Goal: Check status: Check status

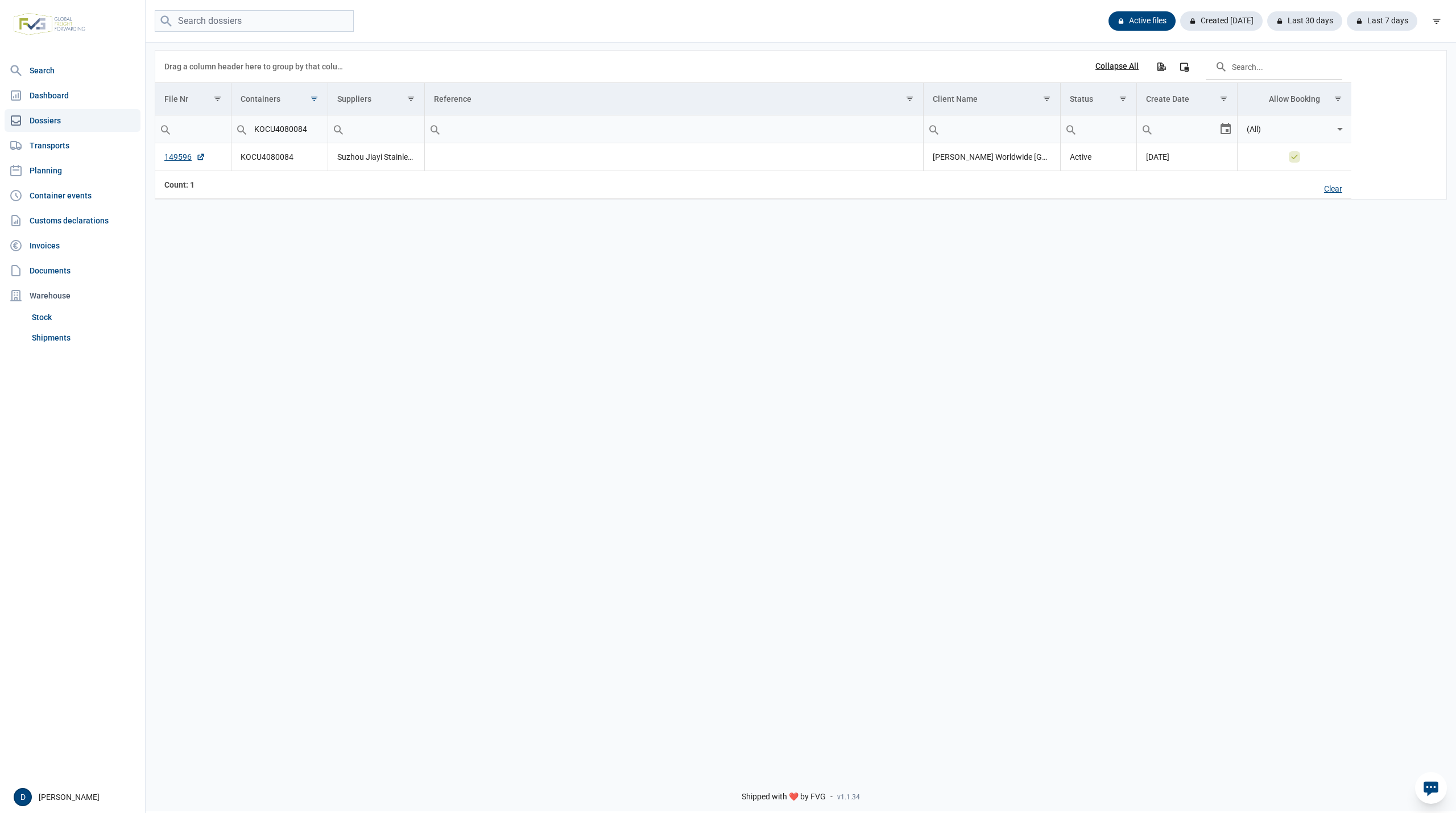
click at [1333, 189] on div "Clear" at bounding box center [1333, 189] width 36 height 19
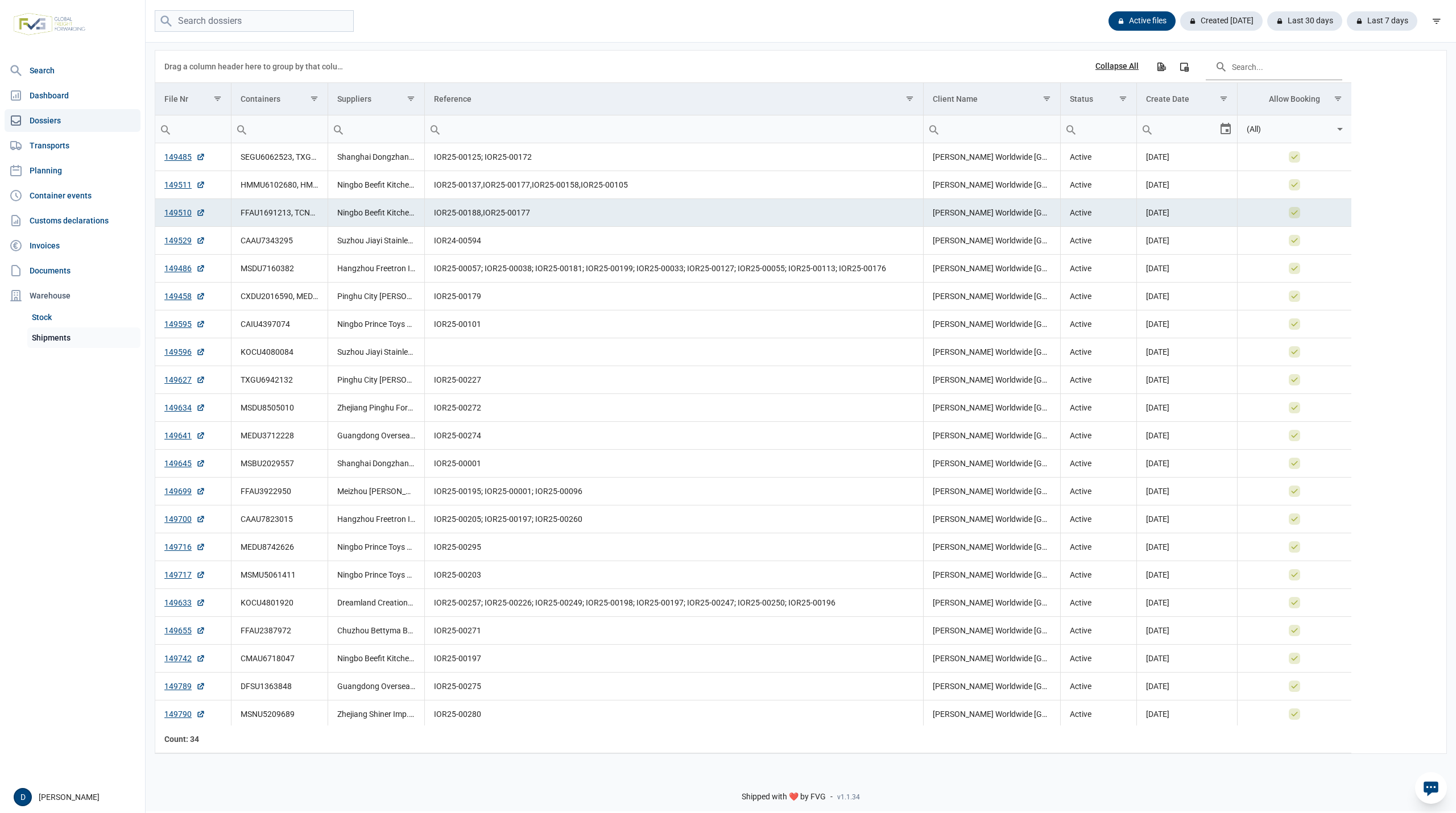
click at [57, 331] on link "Shipments" at bounding box center [83, 338] width 113 height 20
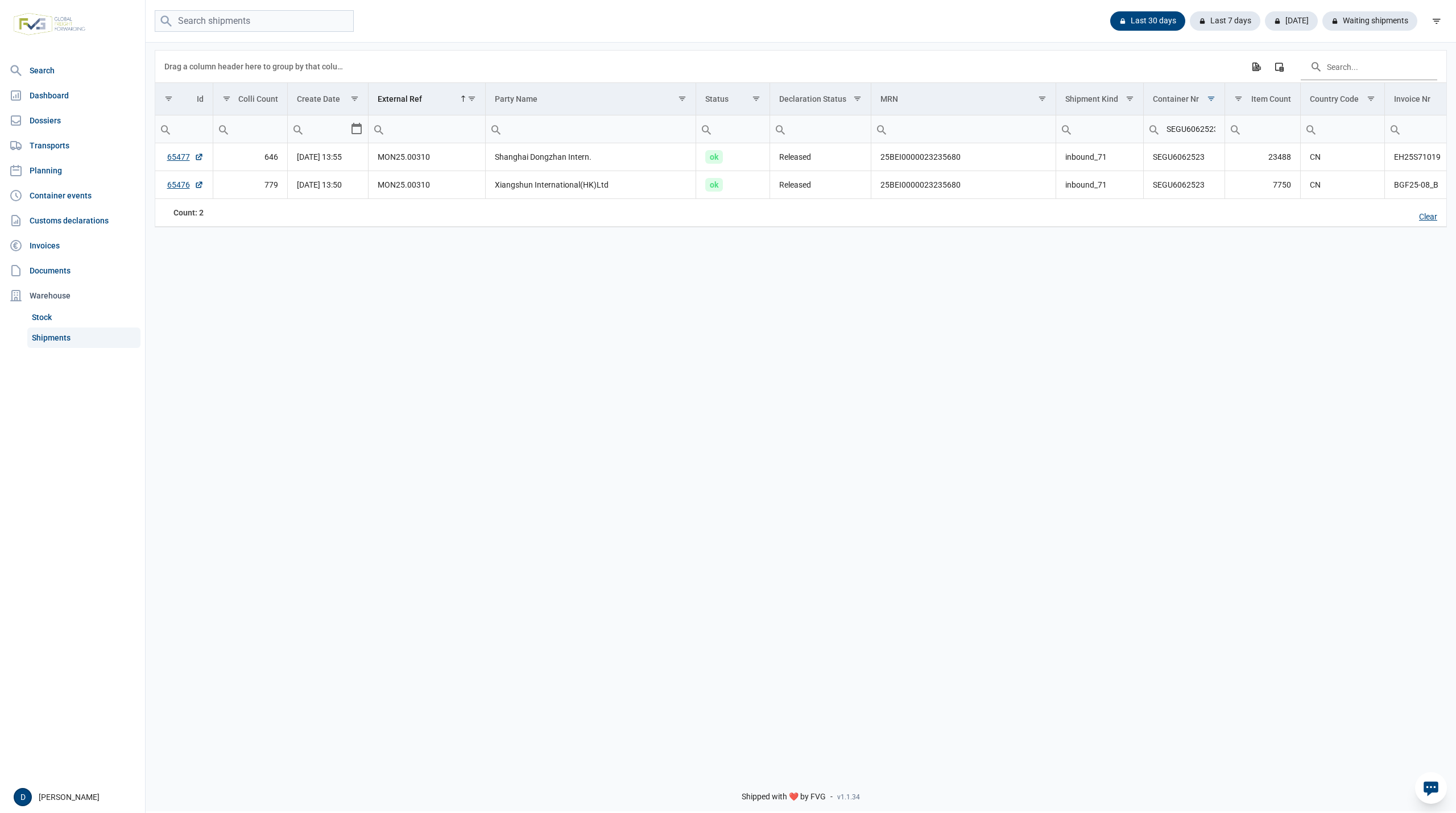
click at [1431, 217] on div "Clear" at bounding box center [1428, 217] width 36 height 19
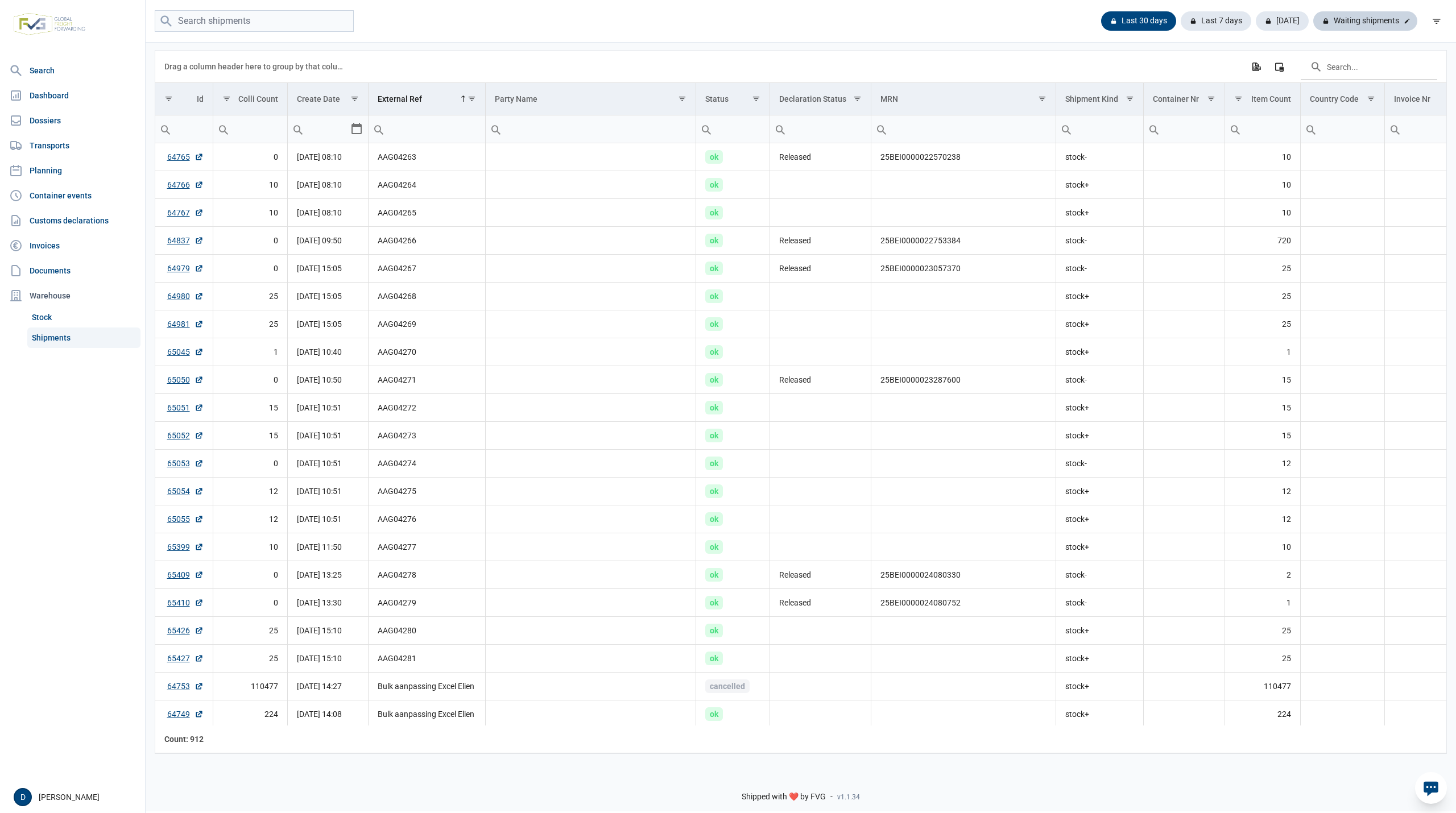
click at [1359, 14] on div "Waiting shipments" at bounding box center [1365, 20] width 104 height 19
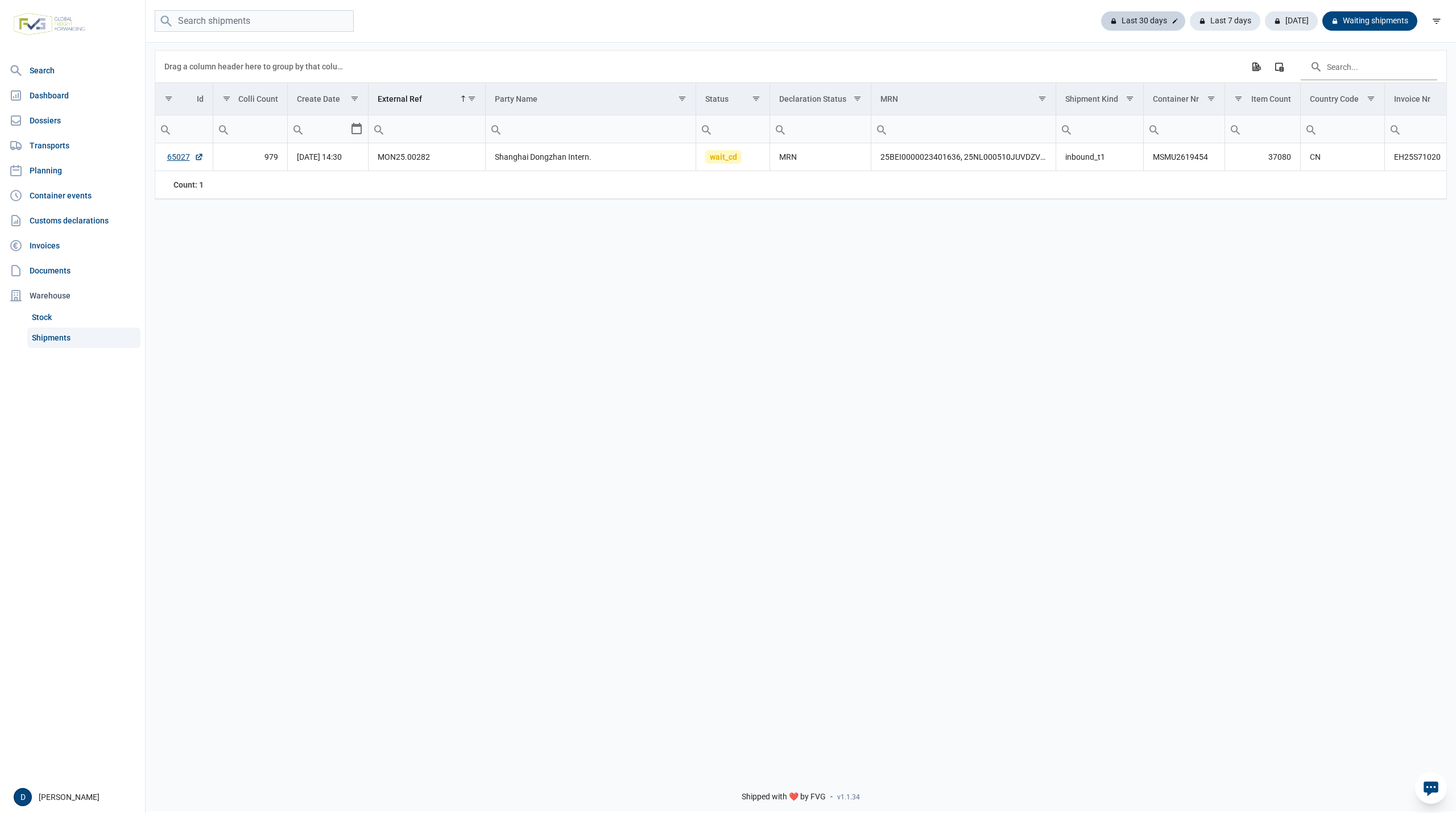
click at [1190, 23] on div "Last 30 days" at bounding box center [1225, 20] width 71 height 19
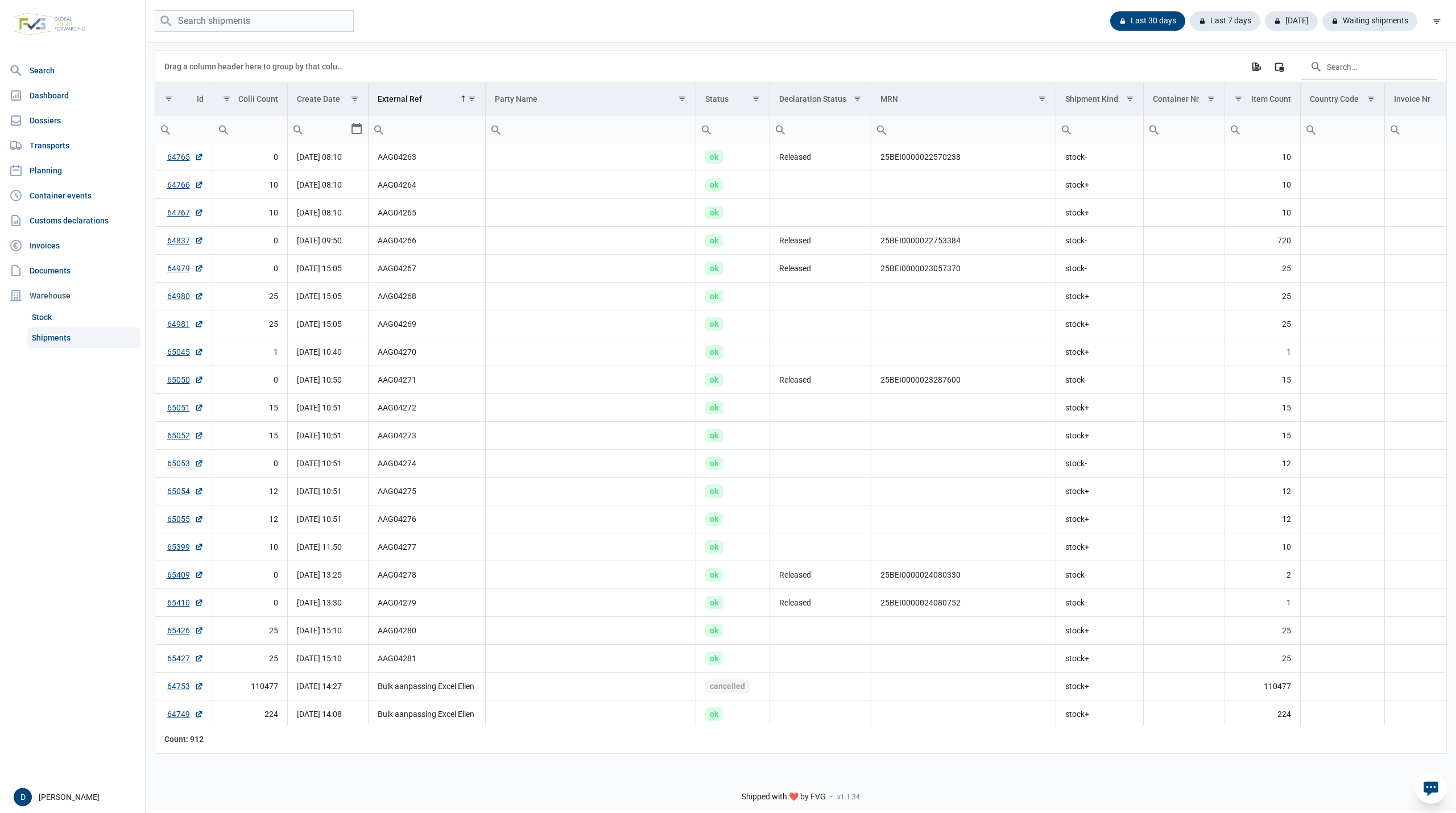
click at [436, 132] on input "Filter cell" at bounding box center [427, 129] width 116 height 27
paste input "mvz25-04309"
type input "mvz25-04309"
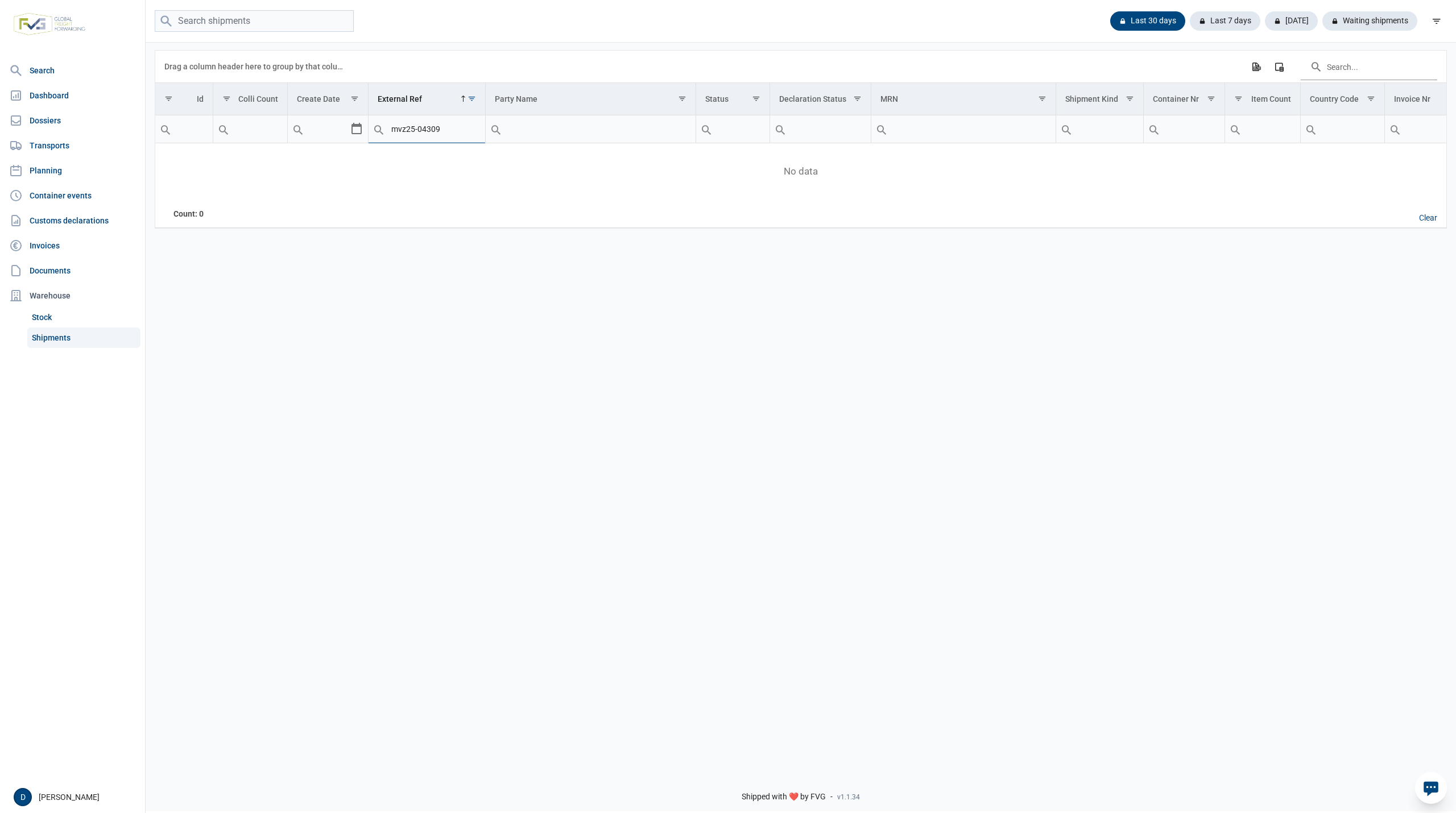
drag, startPoint x: 458, startPoint y: 128, endPoint x: 363, endPoint y: 142, distance: 96.0
click at [363, 142] on tr "mvz25-04309 Contains Does not contain Starts with Ends with Equals Does not equ…" at bounding box center [1022, 130] width 1735 height 28
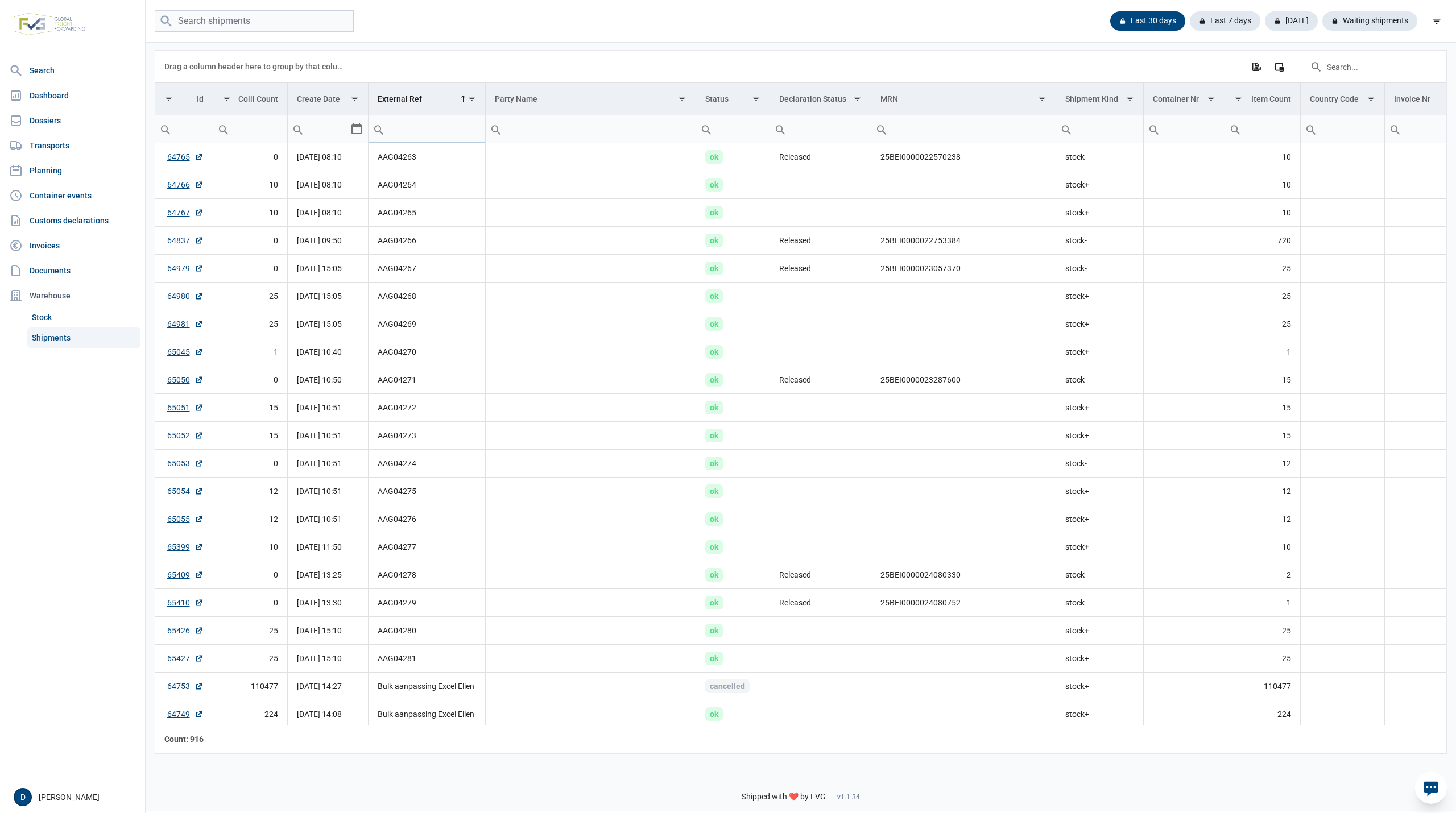
click at [424, 137] on input "Filter cell" at bounding box center [427, 129] width 116 height 27
paste input "MVZ25-04307"
type input "MVZ25-04307"
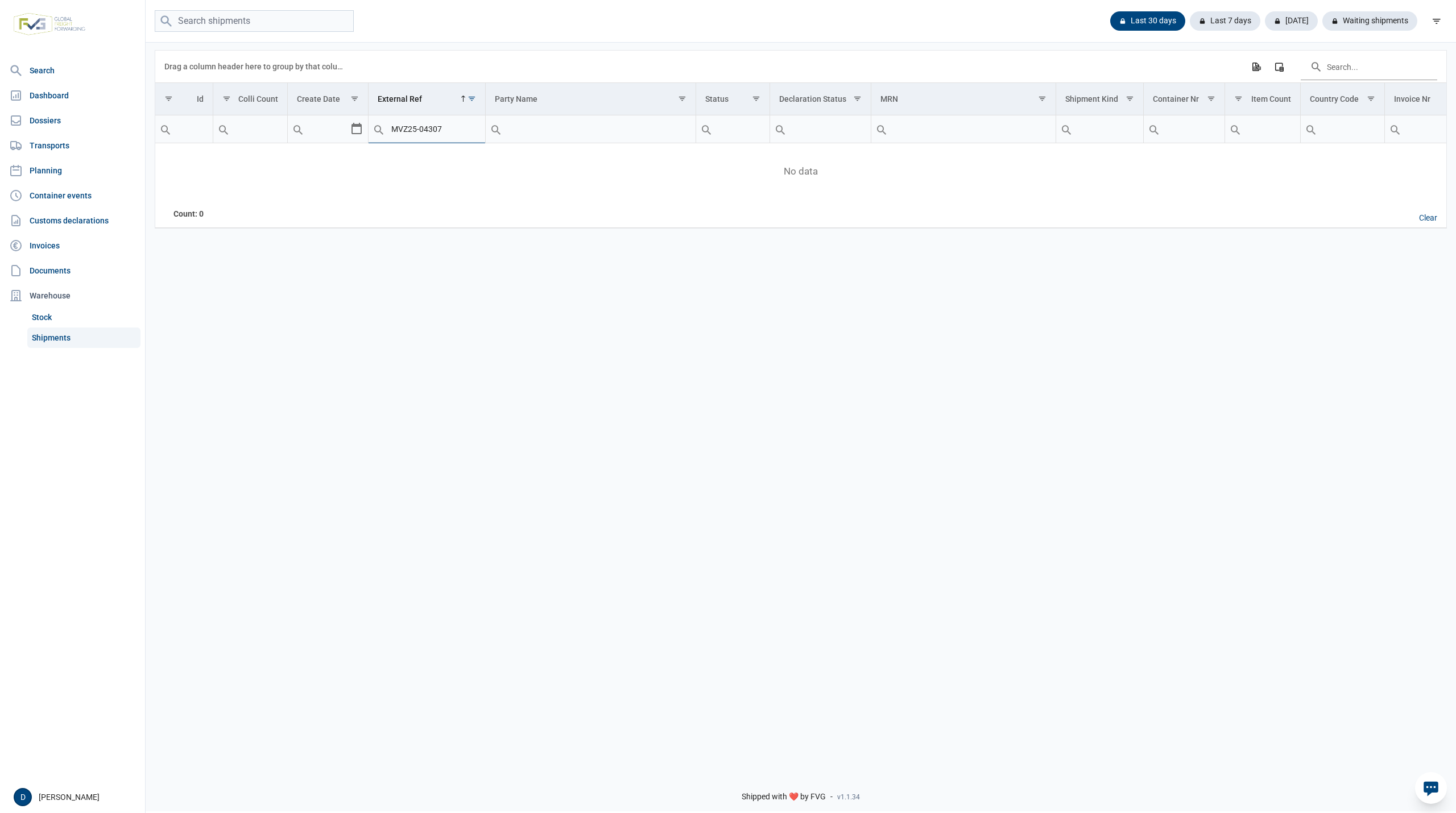
drag, startPoint x: 458, startPoint y: 126, endPoint x: 344, endPoint y: 140, distance: 114.9
click at [344, 140] on tr "Contains Does not contain Starts with Ends with Equals Does not equal Reset MVZ…" at bounding box center [1022, 130] width 1735 height 28
